Goal: Transaction & Acquisition: Purchase product/service

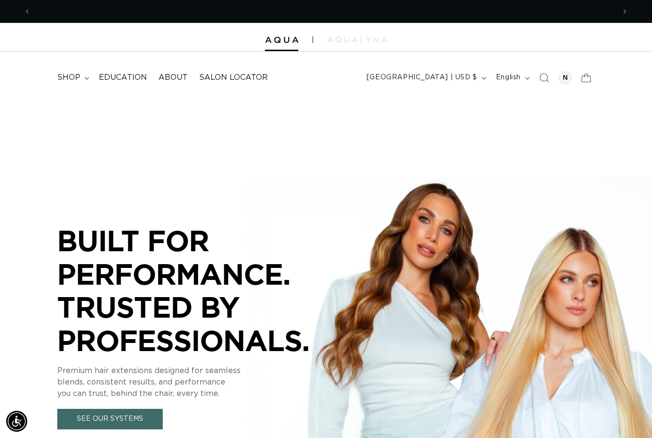
scroll to position [0, 584]
click at [541, 77] on icon "Search" at bounding box center [544, 78] width 10 height 10
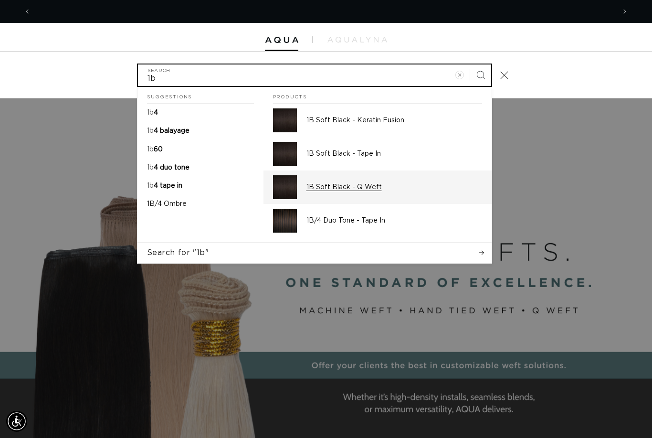
scroll to position [0, 0]
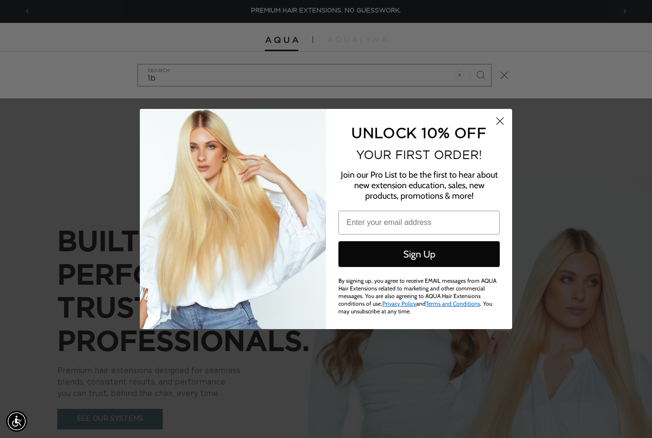
click at [497, 121] on circle "Close dialog" at bounding box center [500, 121] width 16 height 16
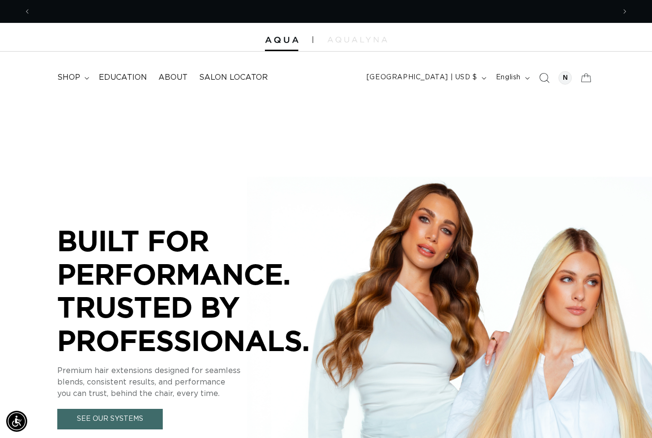
scroll to position [0, 584]
click at [543, 82] on icon "Search" at bounding box center [544, 78] width 10 height 10
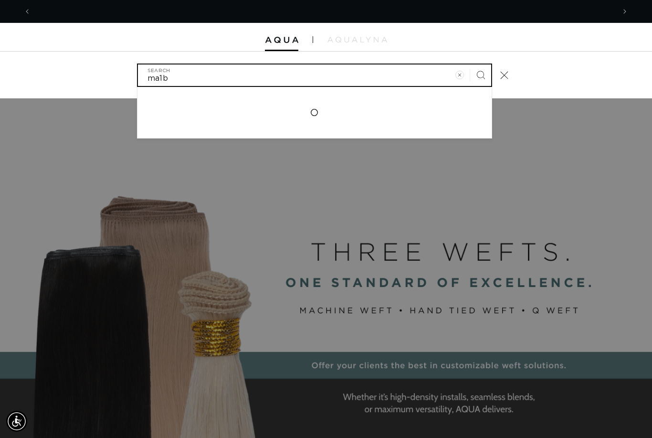
scroll to position [0, 1168]
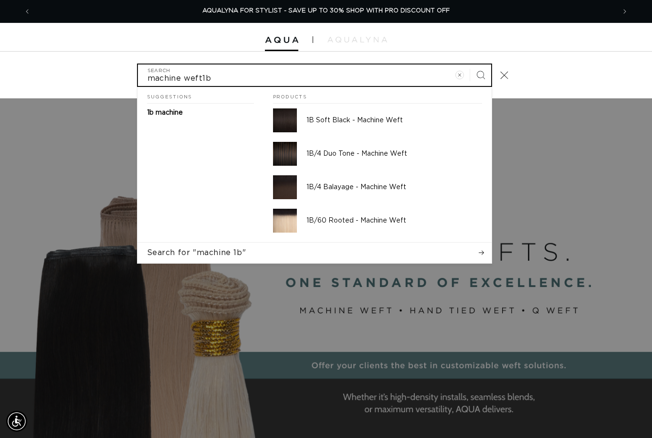
type input "machine weft1b"
click at [480, 74] on button "Search" at bounding box center [480, 74] width 21 height 21
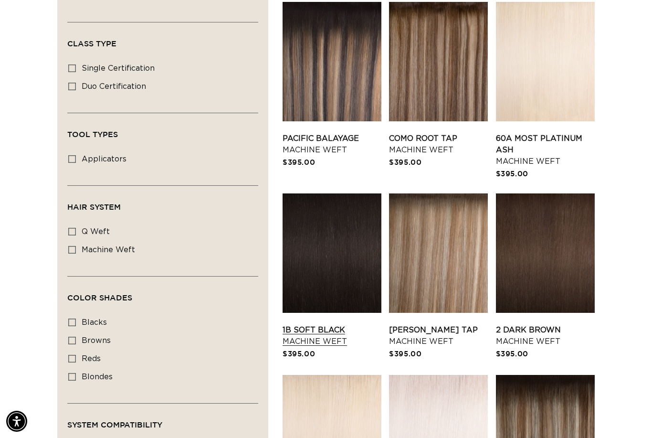
scroll to position [0, 1168]
click at [354, 324] on link "1B Soft Black Machine Weft" at bounding box center [332, 335] width 99 height 23
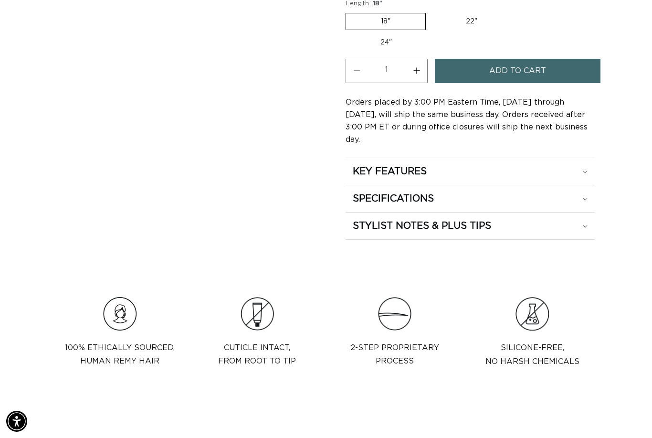
scroll to position [573, 0]
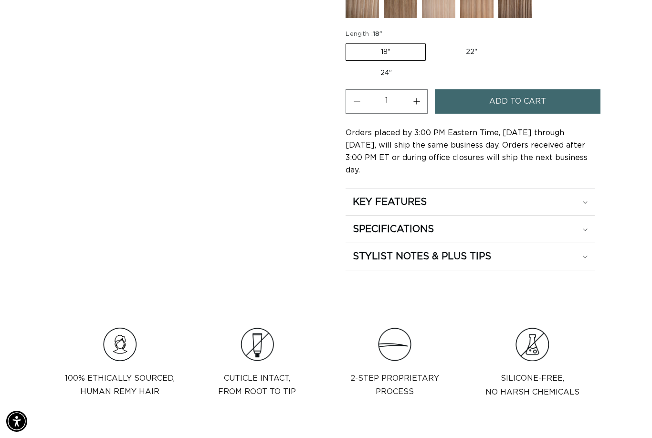
click at [427, 65] on label "24" Variant sold out or unavailable" at bounding box center [385, 73] width 81 height 16
click at [517, 42] on input "24" Variant sold out or unavailable" at bounding box center [517, 42] width 0 height 0
radio input "true"
click at [532, 89] on span "Add to cart" at bounding box center [517, 101] width 57 height 24
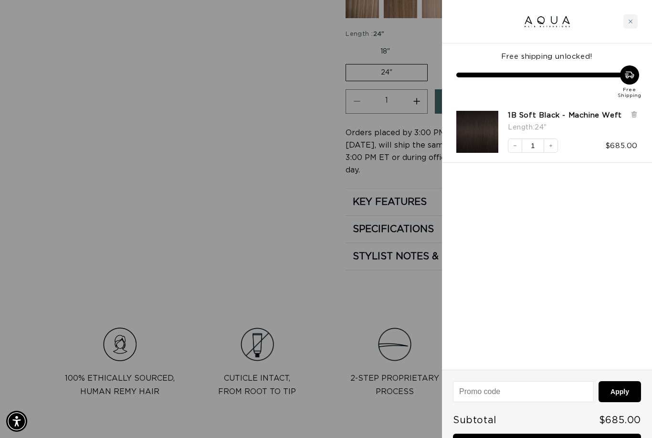
click at [513, 437] on link "Checkout • $685.00" at bounding box center [547, 445] width 188 height 24
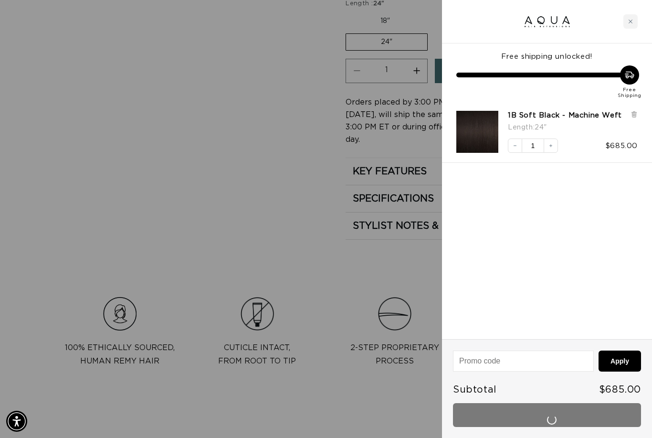
scroll to position [0, 584]
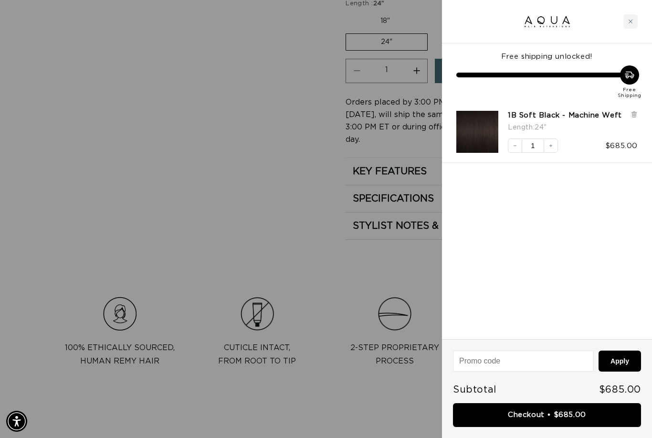
click at [336, 191] on div at bounding box center [326, 219] width 652 height 438
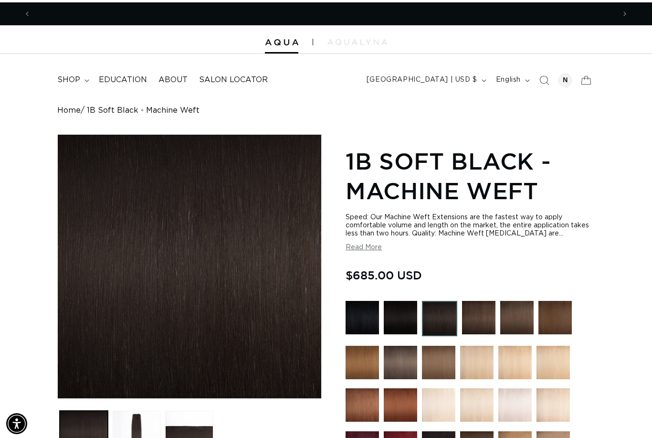
scroll to position [0, 1168]
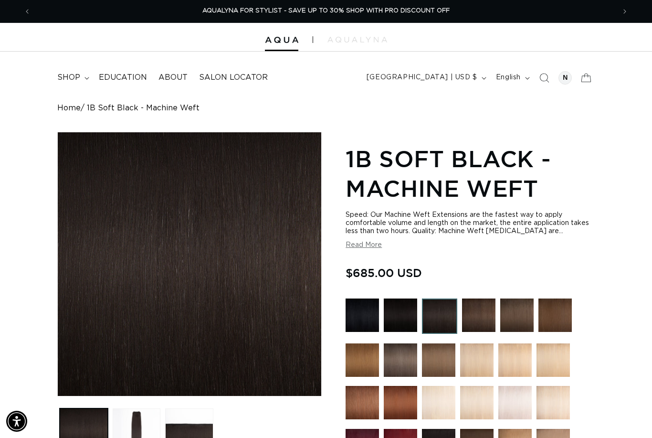
click at [541, 73] on icon "Search" at bounding box center [544, 78] width 10 height 10
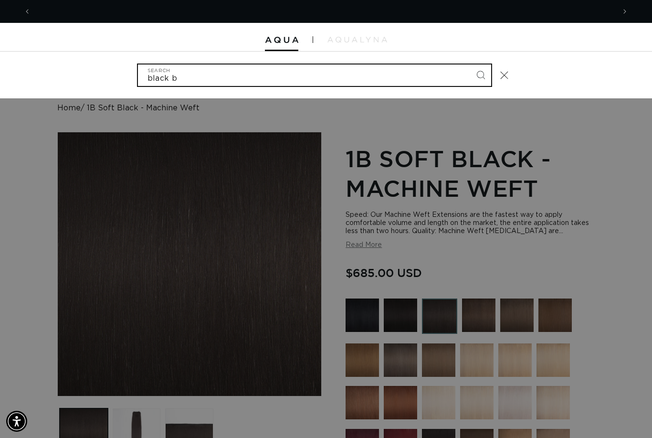
scroll to position [0, 0]
type input "black beads"
click at [480, 74] on button "Search" at bounding box center [480, 74] width 21 height 21
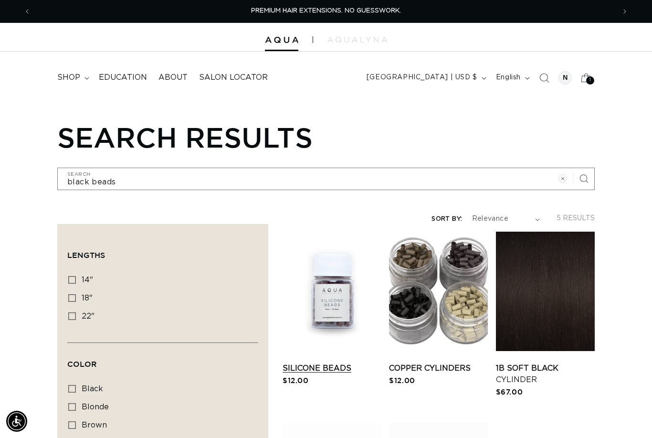
click at [337, 362] on link "Silicone Beads" at bounding box center [332, 367] width 99 height 11
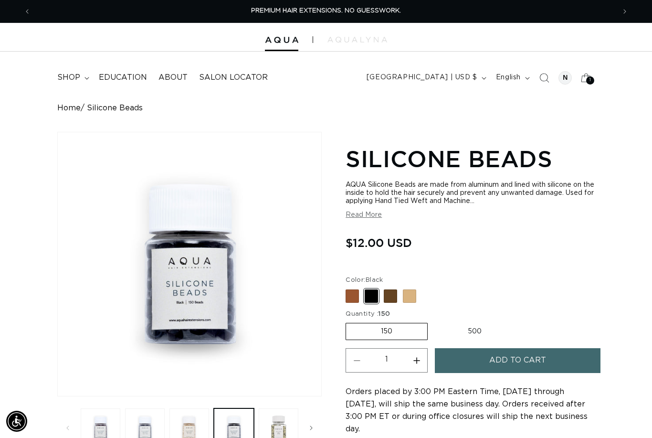
click at [477, 331] on label "500 Variant sold out or unavailable" at bounding box center [475, 331] width 84 height 16
click at [433, 321] on input "500 Variant sold out or unavailable" at bounding box center [432, 321] width 0 height 0
radio input "true"
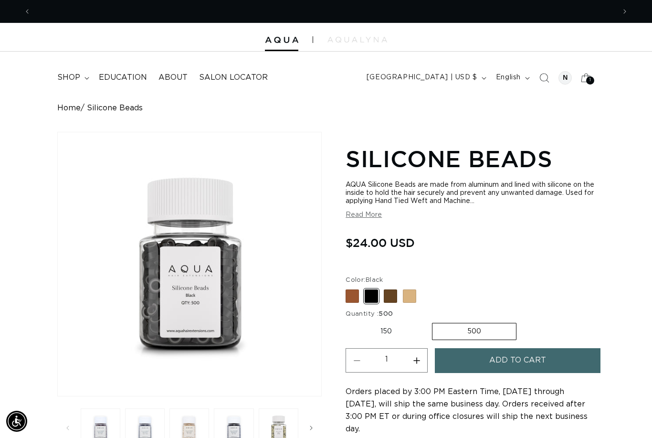
scroll to position [0, 584]
click at [484, 367] on button "Add to cart" at bounding box center [517, 360] width 165 height 24
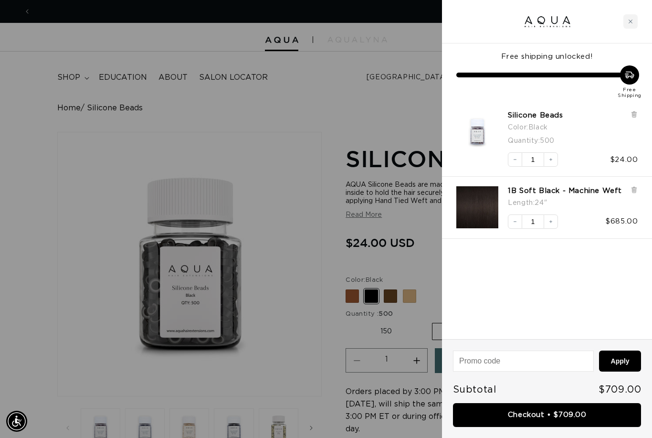
scroll to position [0, 1168]
click at [307, 286] on div at bounding box center [326, 219] width 652 height 438
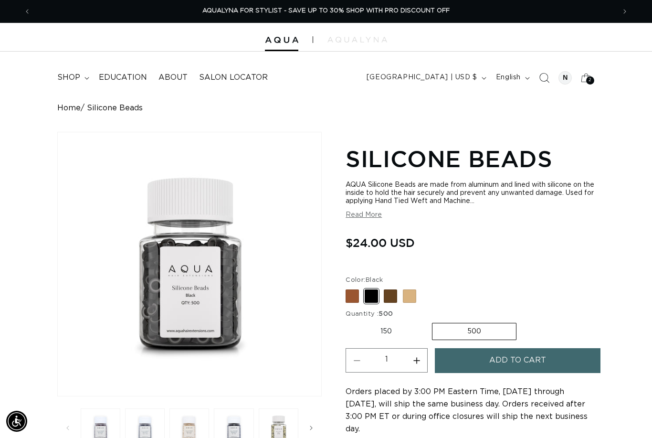
click at [546, 75] on icon "Search" at bounding box center [544, 78] width 10 height 10
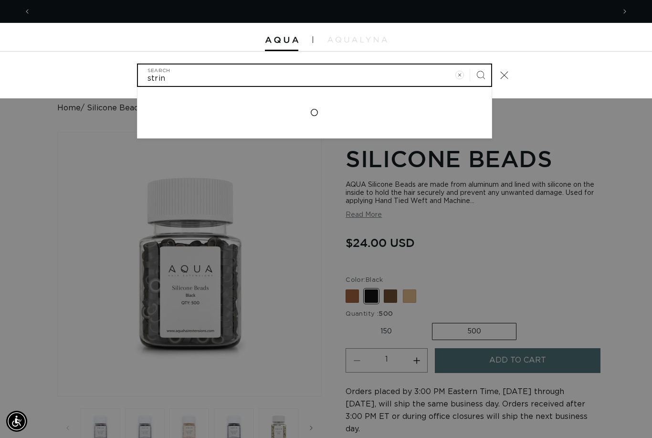
scroll to position [0, 0]
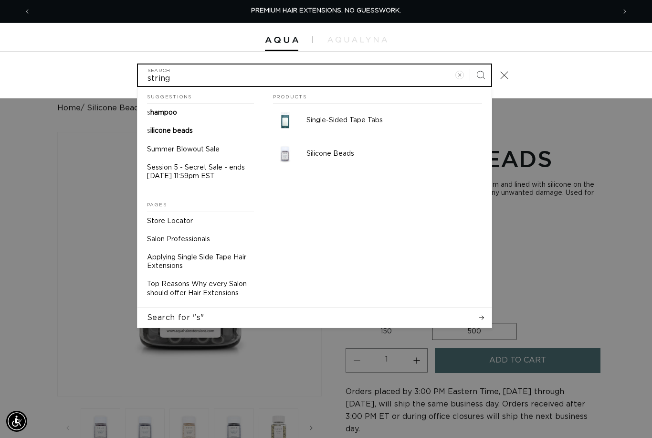
type input "string"
click at [480, 74] on button "Search" at bounding box center [480, 74] width 21 height 21
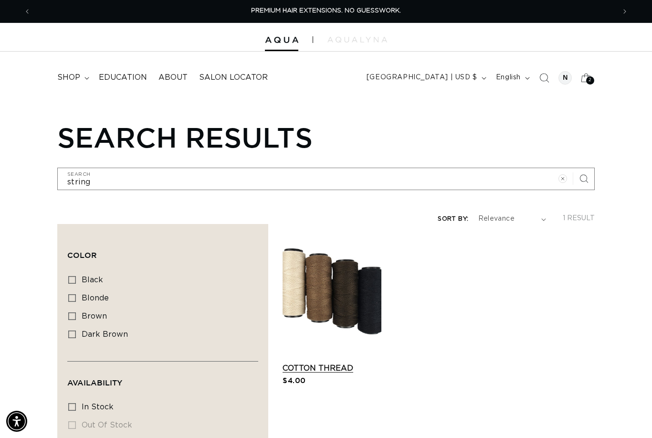
click at [319, 362] on link "Cotton Thread" at bounding box center [332, 367] width 99 height 11
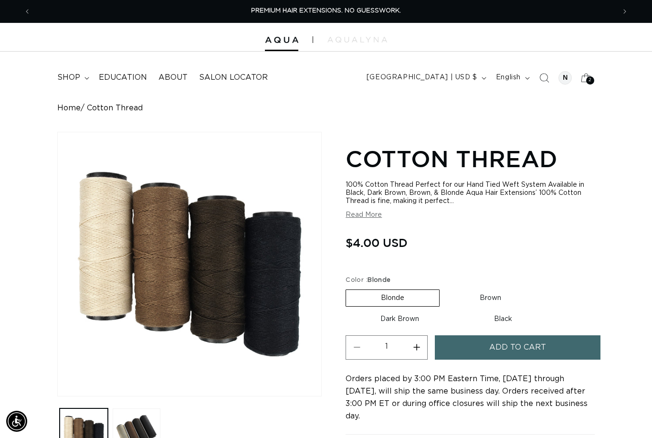
click at [402, 318] on label "Dark Brown Variant sold out or unavailable" at bounding box center [399, 319] width 108 height 16
click at [541, 288] on input "Dark Brown Variant sold out or unavailable" at bounding box center [541, 287] width 0 height 0
radio input "true"
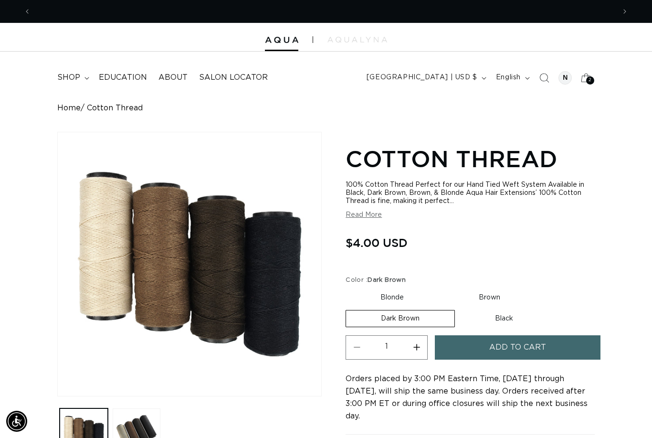
scroll to position [0, 584]
click at [498, 359] on span "Add to cart" at bounding box center [517, 347] width 57 height 24
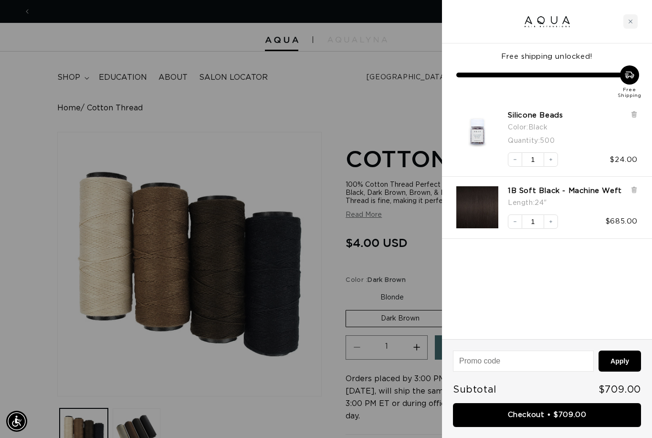
scroll to position [0, 1168]
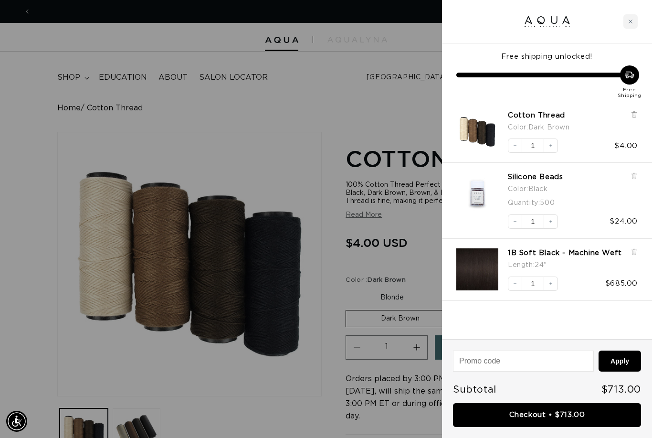
click at [549, 411] on link "Checkout • $713.00" at bounding box center [547, 415] width 188 height 24
click at [531, 173] on link "Silicone Beads" at bounding box center [535, 177] width 55 height 10
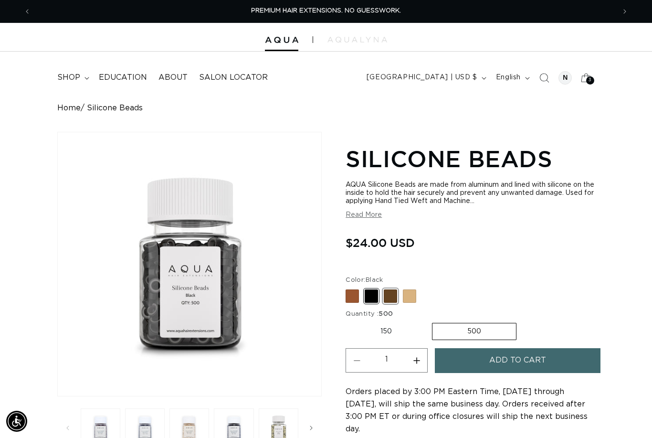
click at [391, 298] on span at bounding box center [390, 295] width 13 height 13
click at [348, 288] on input "Dark Brown Variant sold out or unavailable" at bounding box center [348, 287] width 0 height 0
radio input "true"
click at [373, 300] on span at bounding box center [371, 295] width 13 height 13
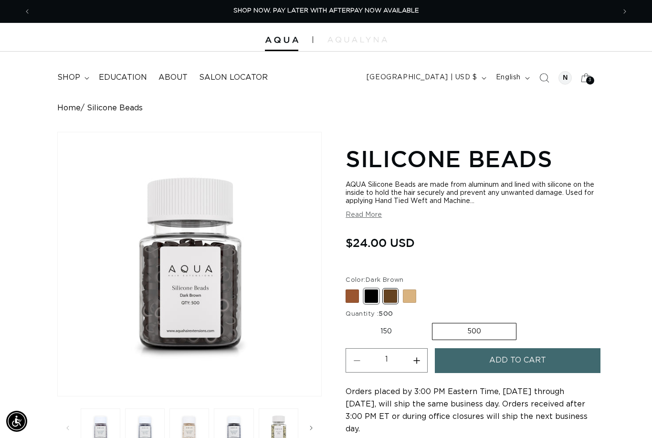
click at [348, 288] on input "Black Variant sold out or unavailable" at bounding box center [348, 287] width 0 height 0
radio input "true"
click at [389, 299] on span at bounding box center [390, 295] width 13 height 13
click at [348, 288] on input "Dark Brown Variant sold out or unavailable" at bounding box center [348, 287] width 0 height 0
radio input "true"
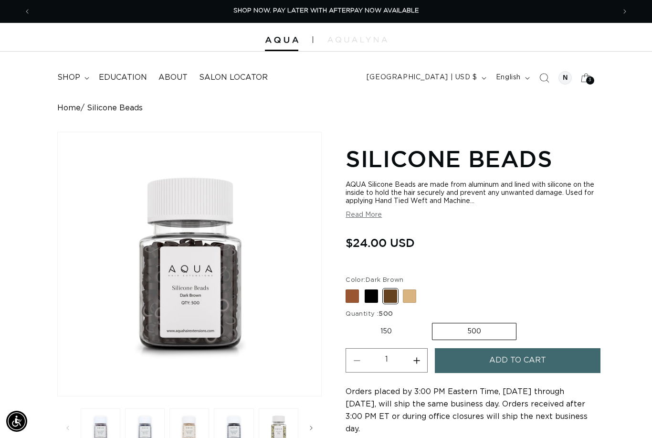
click at [453, 358] on button "Add to cart" at bounding box center [517, 360] width 165 height 24
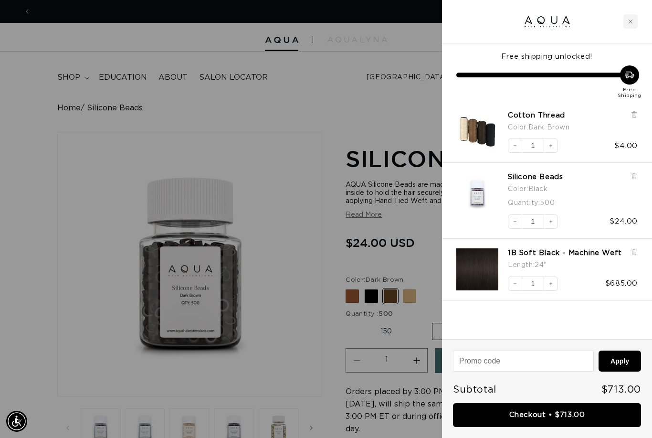
scroll to position [0, 1168]
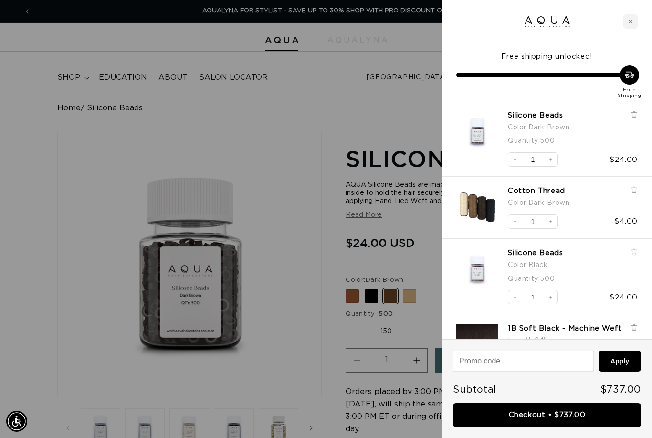
click at [635, 251] on icon at bounding box center [634, 251] width 2 height 5
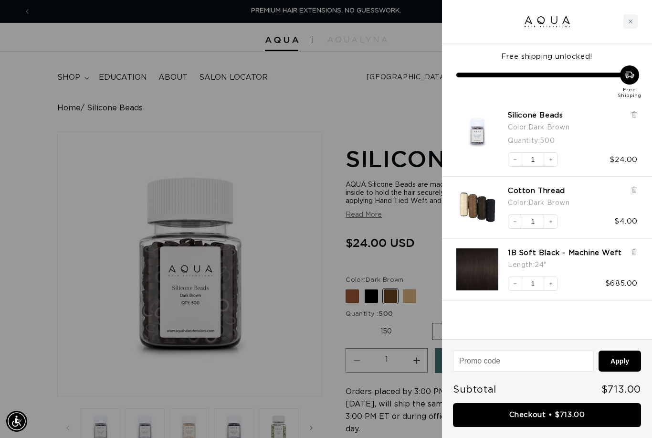
click at [557, 413] on link "Checkout • $713.00" at bounding box center [547, 415] width 188 height 24
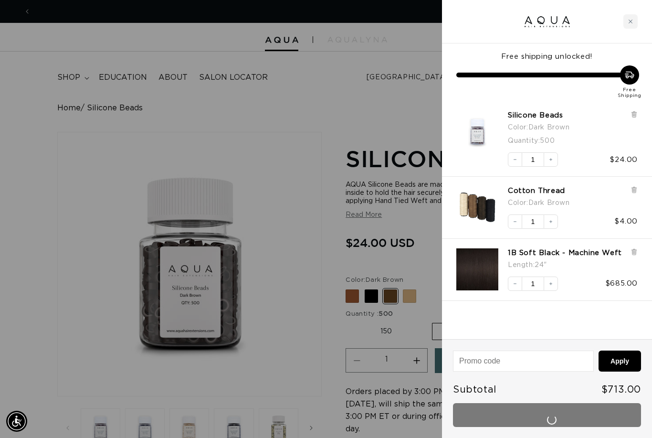
scroll to position [0, 584]
